Goal: Book appointment/travel/reservation

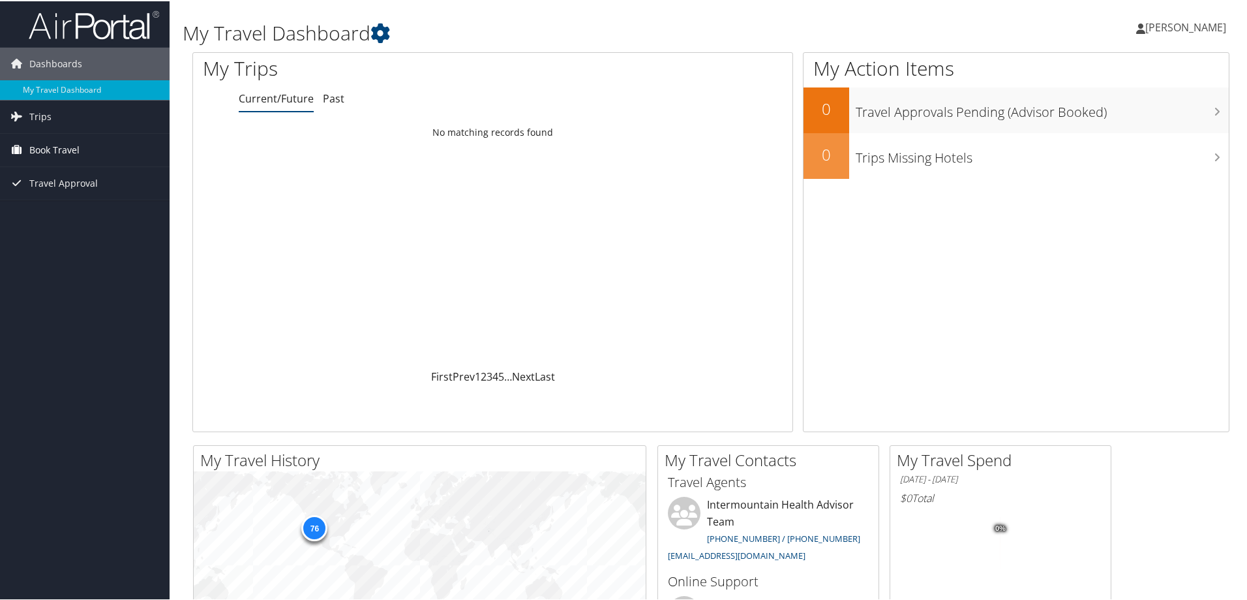
click at [44, 145] on span "Book Travel" at bounding box center [54, 148] width 50 height 33
click at [59, 216] on link "Book/Manage Online Trips" at bounding box center [85, 214] width 170 height 20
